Goal: Information Seeking & Learning: Learn about a topic

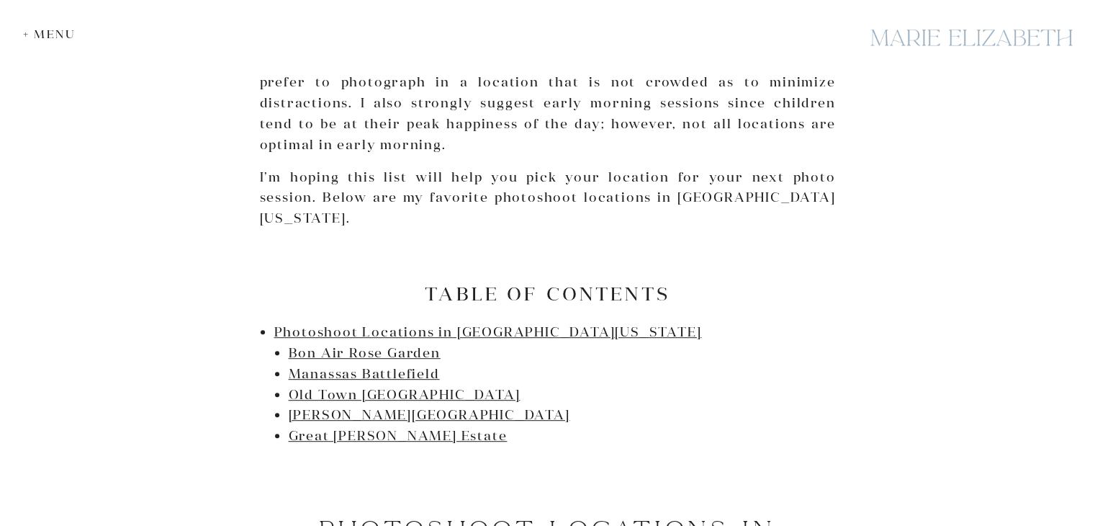
scroll to position [648, 0]
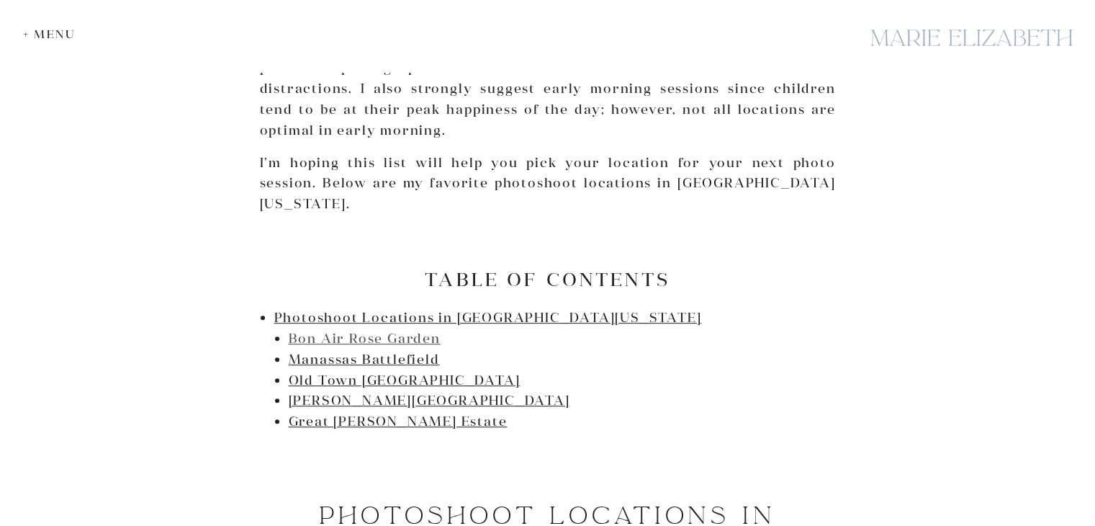
click at [398, 330] on link "Bon Air Rose Garden" at bounding box center [365, 338] width 152 height 17
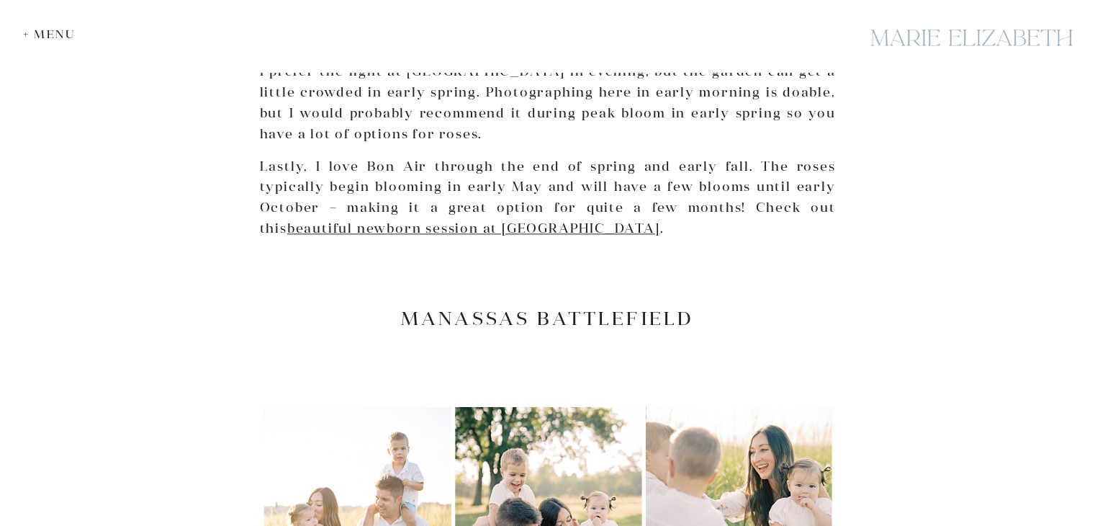
scroll to position [1756, 0]
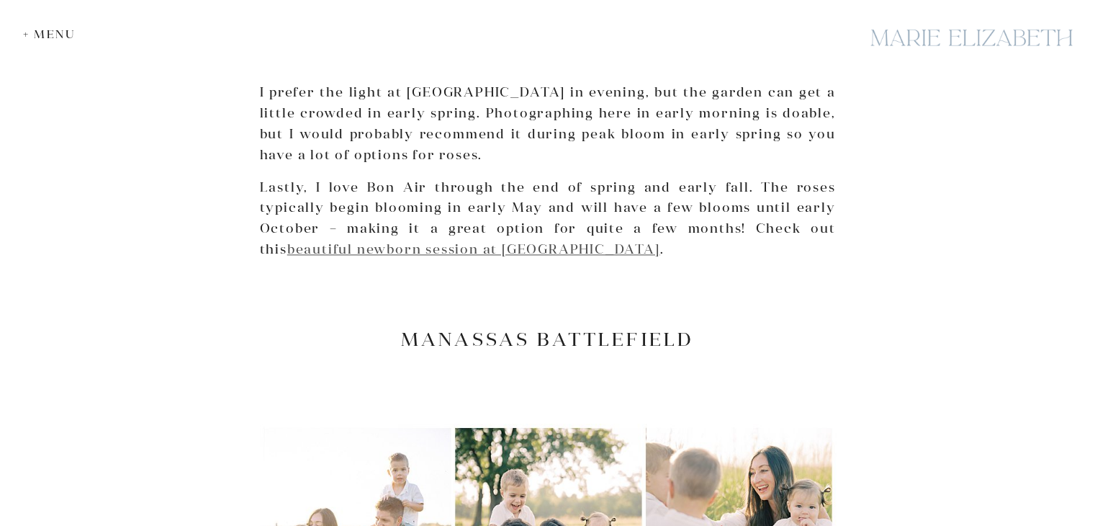
click at [599, 241] on link "beautiful newborn session at Bon Air Rose Garden" at bounding box center [473, 249] width 373 height 17
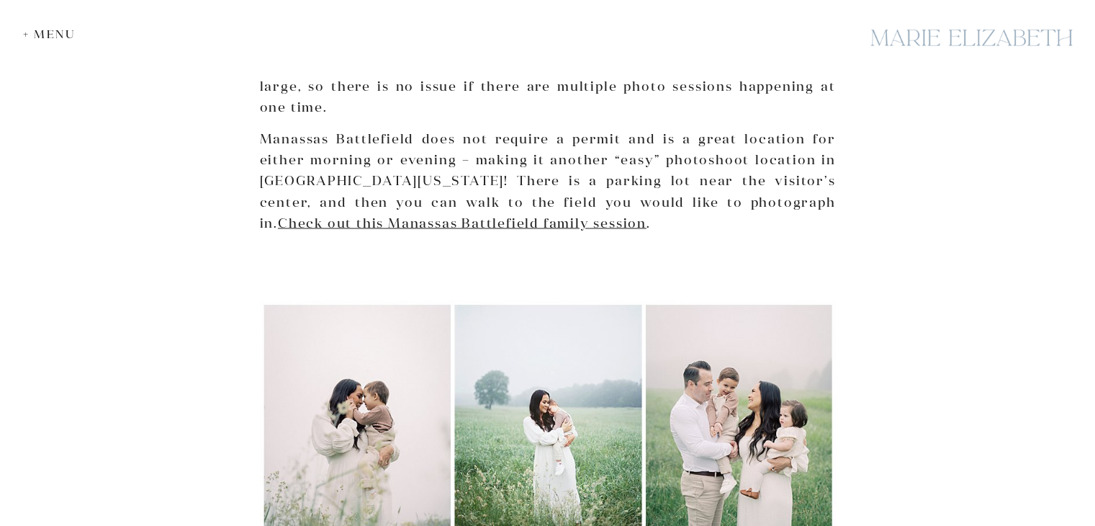
scroll to position [2549, 0]
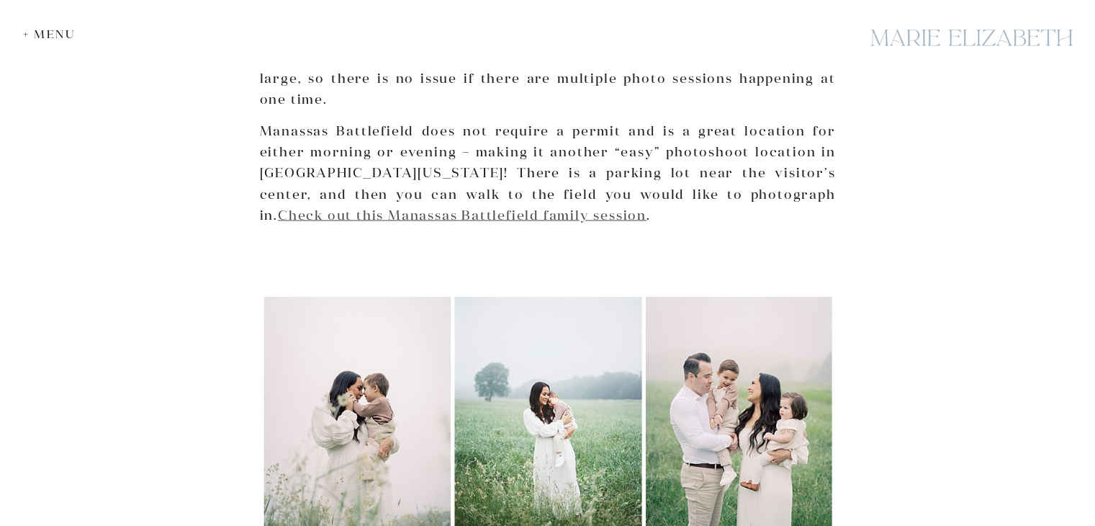
click at [647, 206] on link "Check out this Manassas Battlefield family session" at bounding box center [462, 214] width 369 height 17
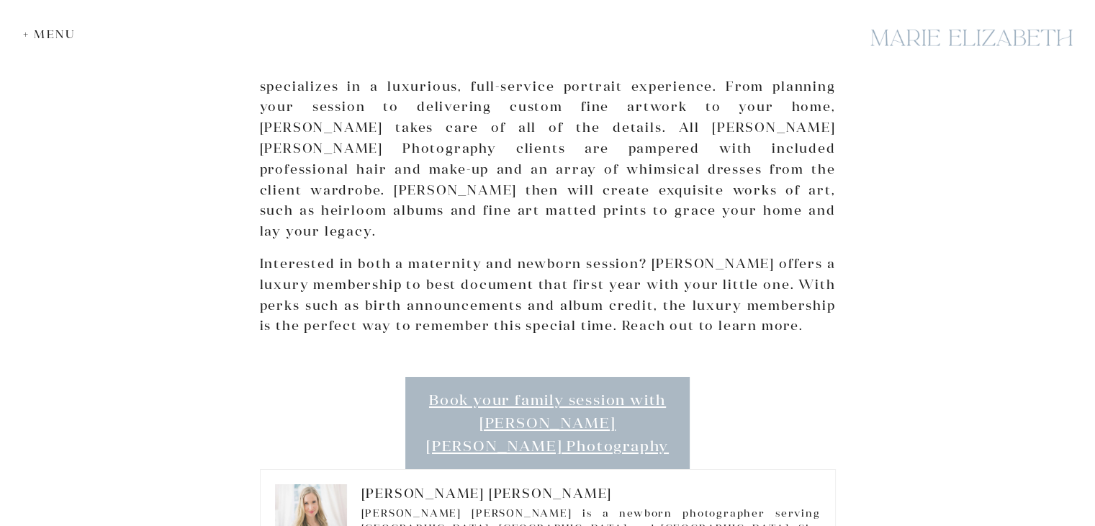
scroll to position [5357, 0]
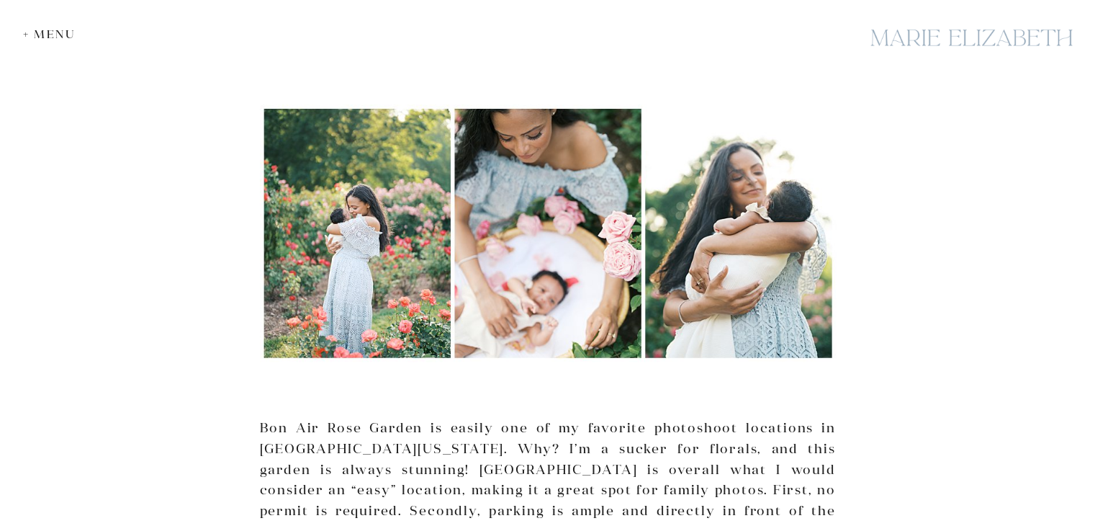
scroll to position [1296, 0]
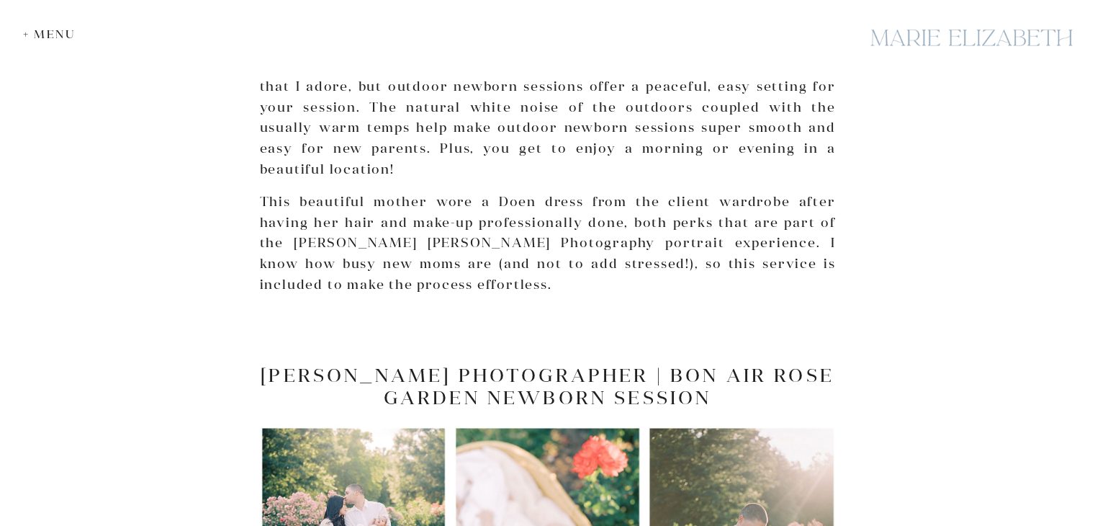
scroll to position [792, 0]
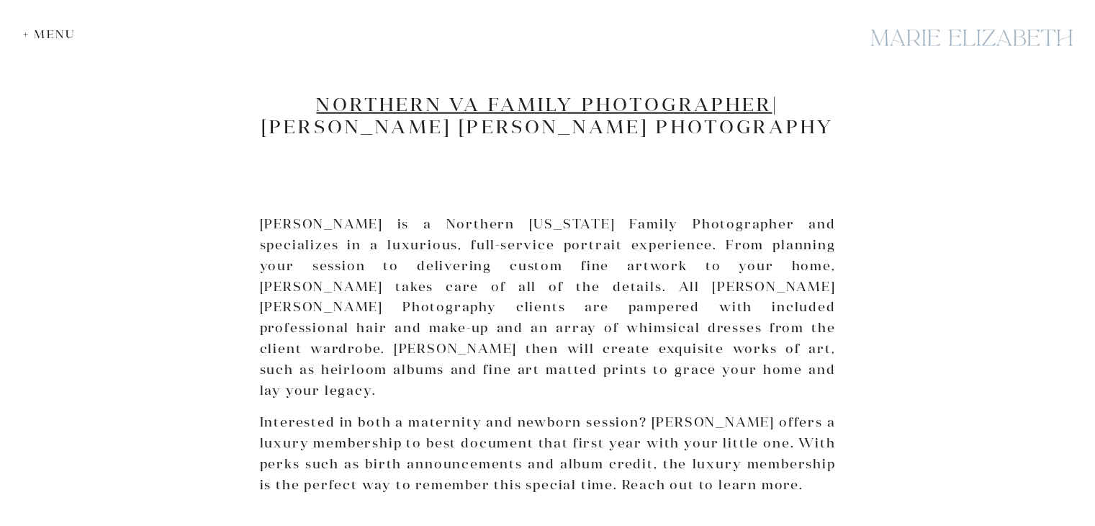
scroll to position [3961, 0]
